Goal: Check status

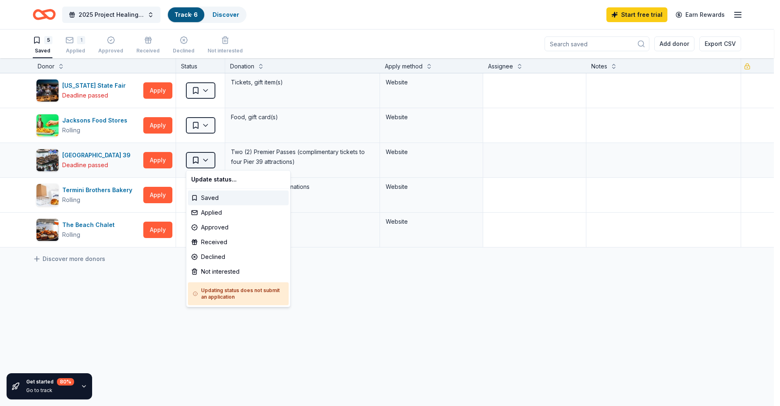
click at [208, 160] on html "2025 Project Healing Waters Online Auction Track · 6 Discover Start free trial …" at bounding box center [390, 203] width 780 height 406
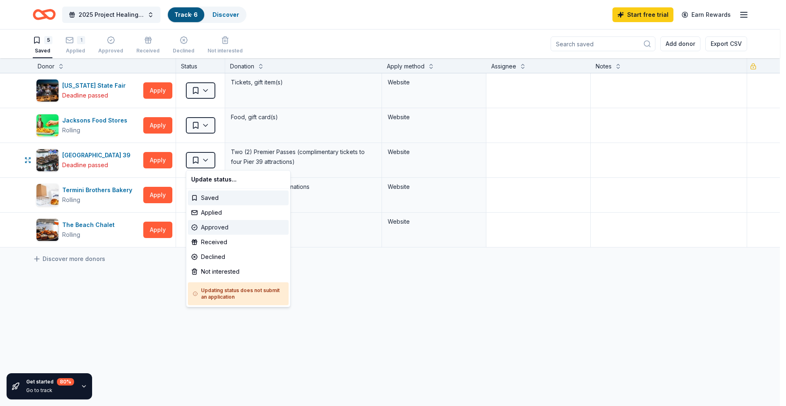
click at [229, 227] on div "Approved" at bounding box center [238, 227] width 101 height 15
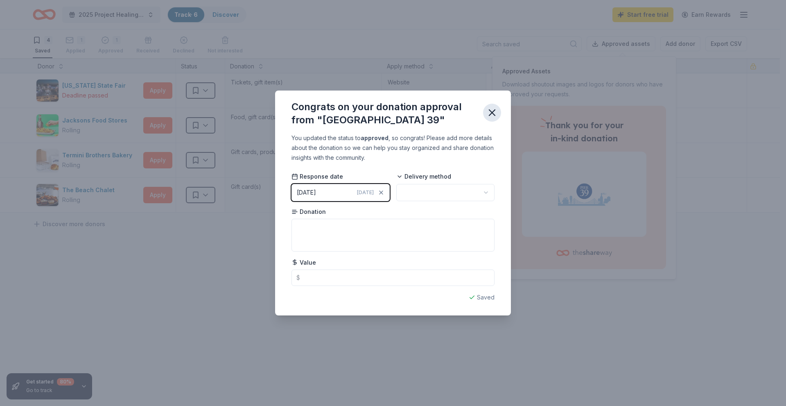
click at [492, 106] on button "button" at bounding box center [492, 113] width 18 height 18
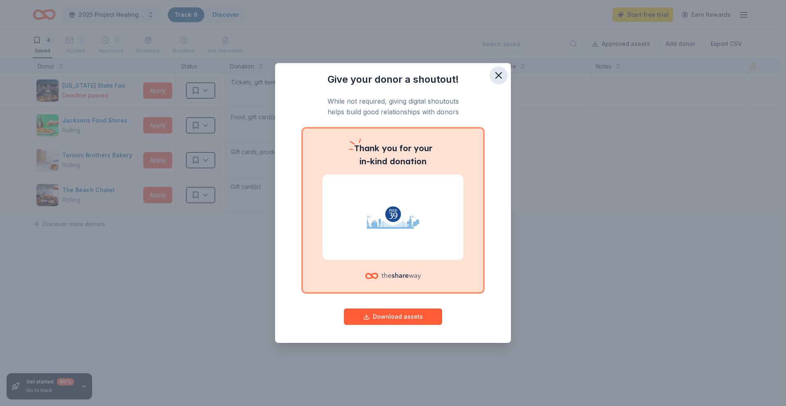
click at [499, 78] on icon "button" at bounding box center [498, 75] width 11 height 11
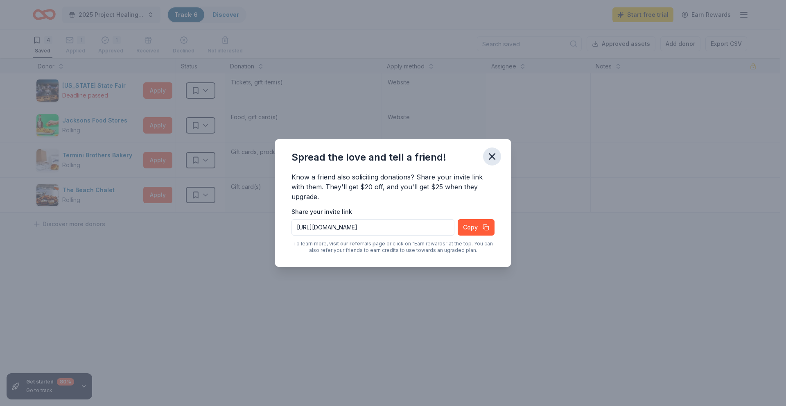
click at [490, 156] on icon "button" at bounding box center [491, 156] width 11 height 11
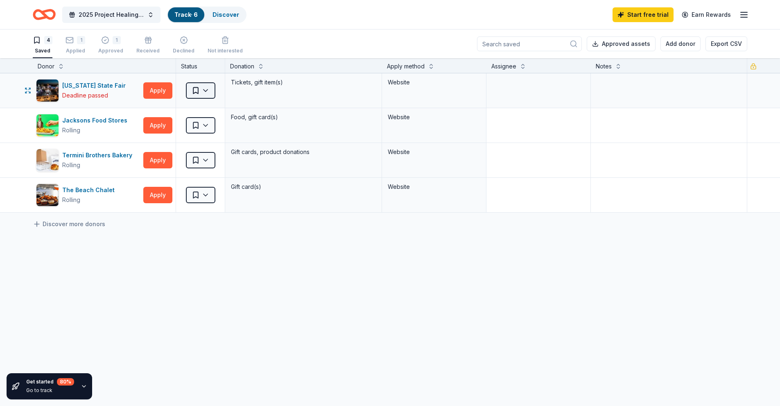
click at [206, 94] on html "2025 Project Healing Waters Online Auction Track · 6 Discover Start free trial …" at bounding box center [390, 203] width 780 height 406
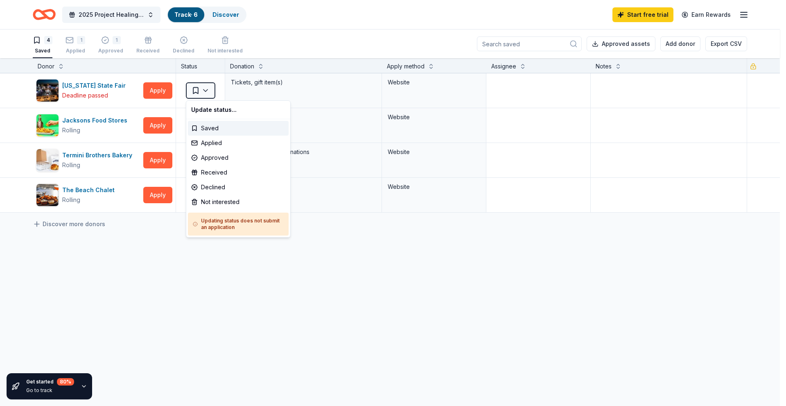
click at [160, 263] on html "2025 Project Healing Waters Online Auction Track · 6 Discover Start free trial …" at bounding box center [393, 203] width 786 height 406
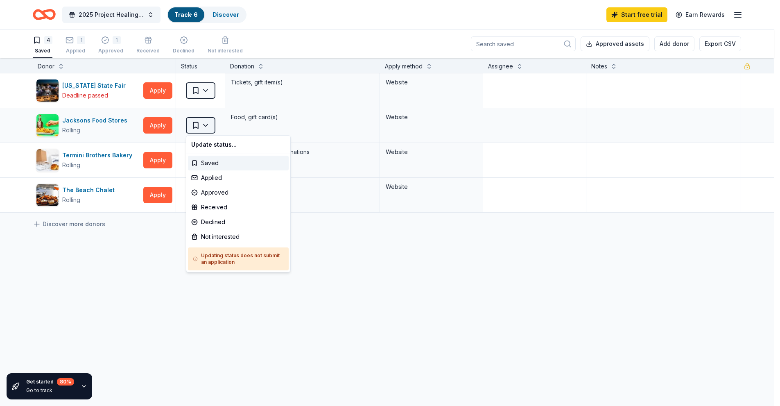
click at [209, 126] on html "2025 Project Healing Waters Online Auction Track · 6 Discover Start free trial …" at bounding box center [390, 203] width 780 height 406
click at [262, 240] on div "Not interested" at bounding box center [238, 236] width 101 height 15
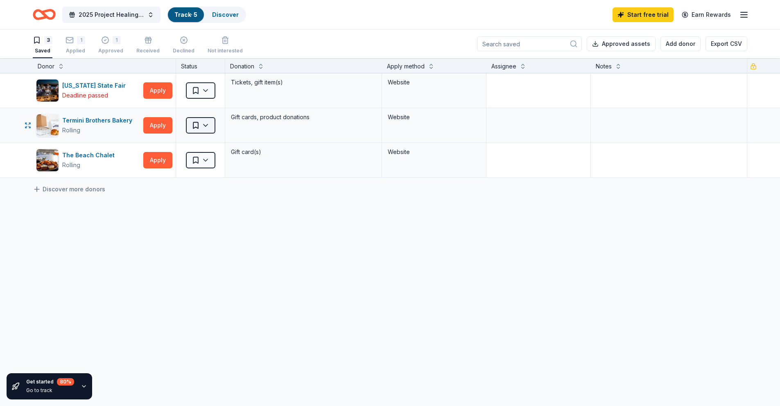
click at [208, 124] on html "2025 Project Healing Waters Online Auction Track · 5 Discover Start free trial …" at bounding box center [390, 203] width 780 height 406
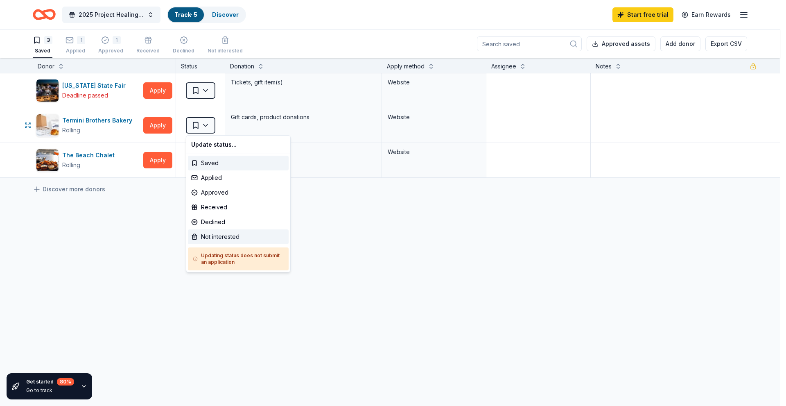
click at [243, 237] on div "Not interested" at bounding box center [238, 236] width 101 height 15
